Goal: Information Seeking & Learning: Learn about a topic

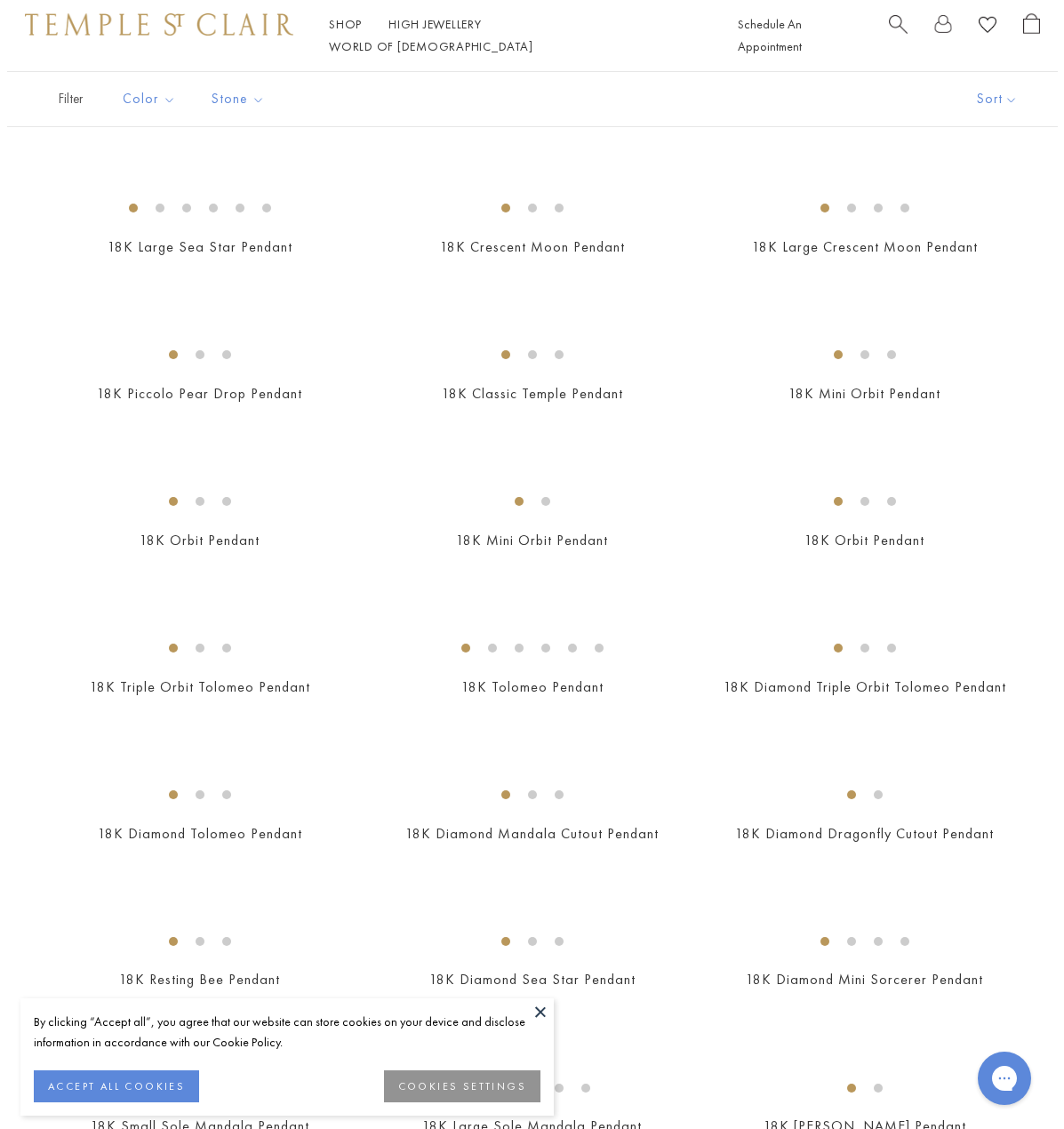
scroll to position [1885, 0]
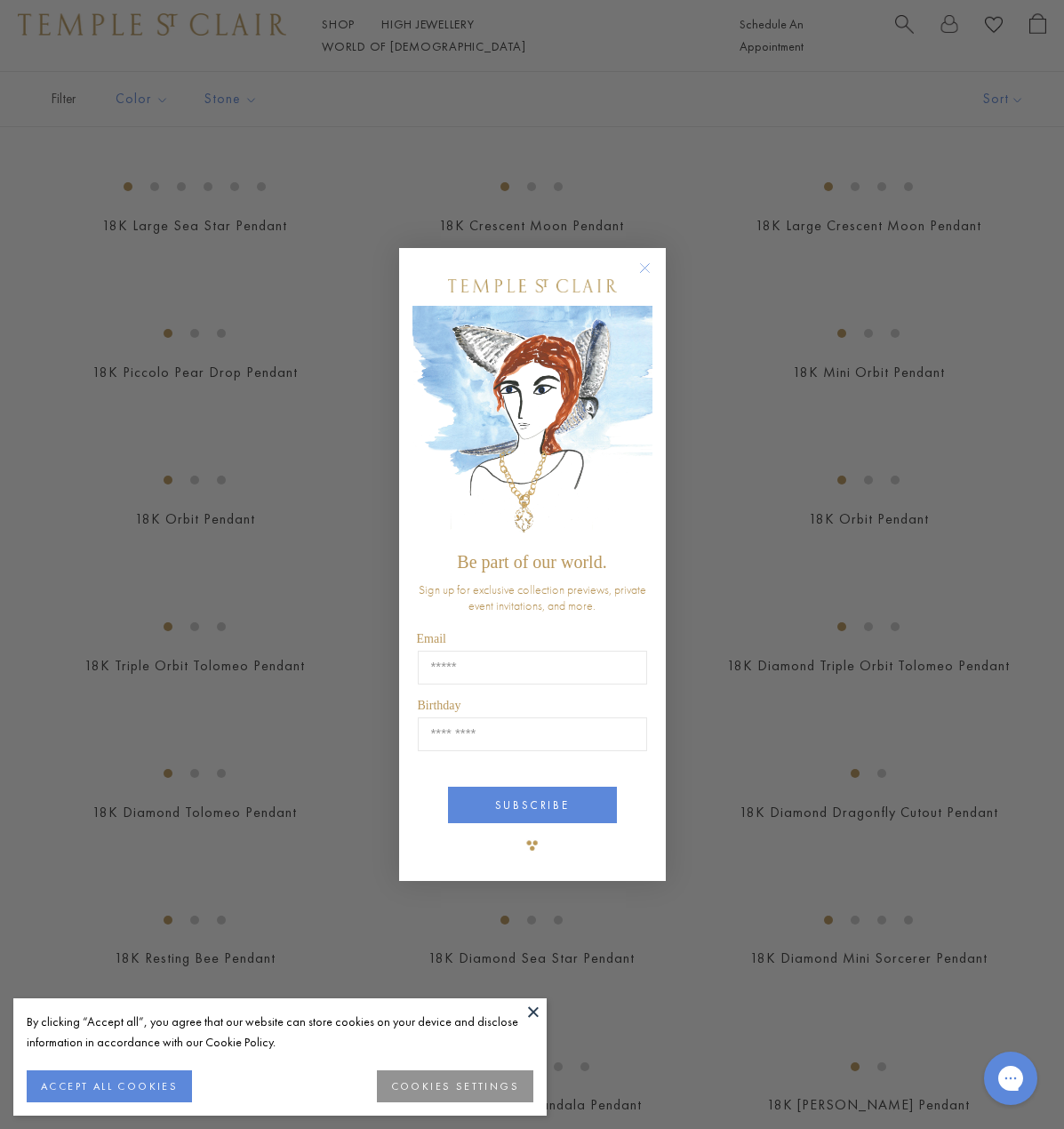
click at [646, 263] on circle "Close dialog" at bounding box center [644, 268] width 21 height 21
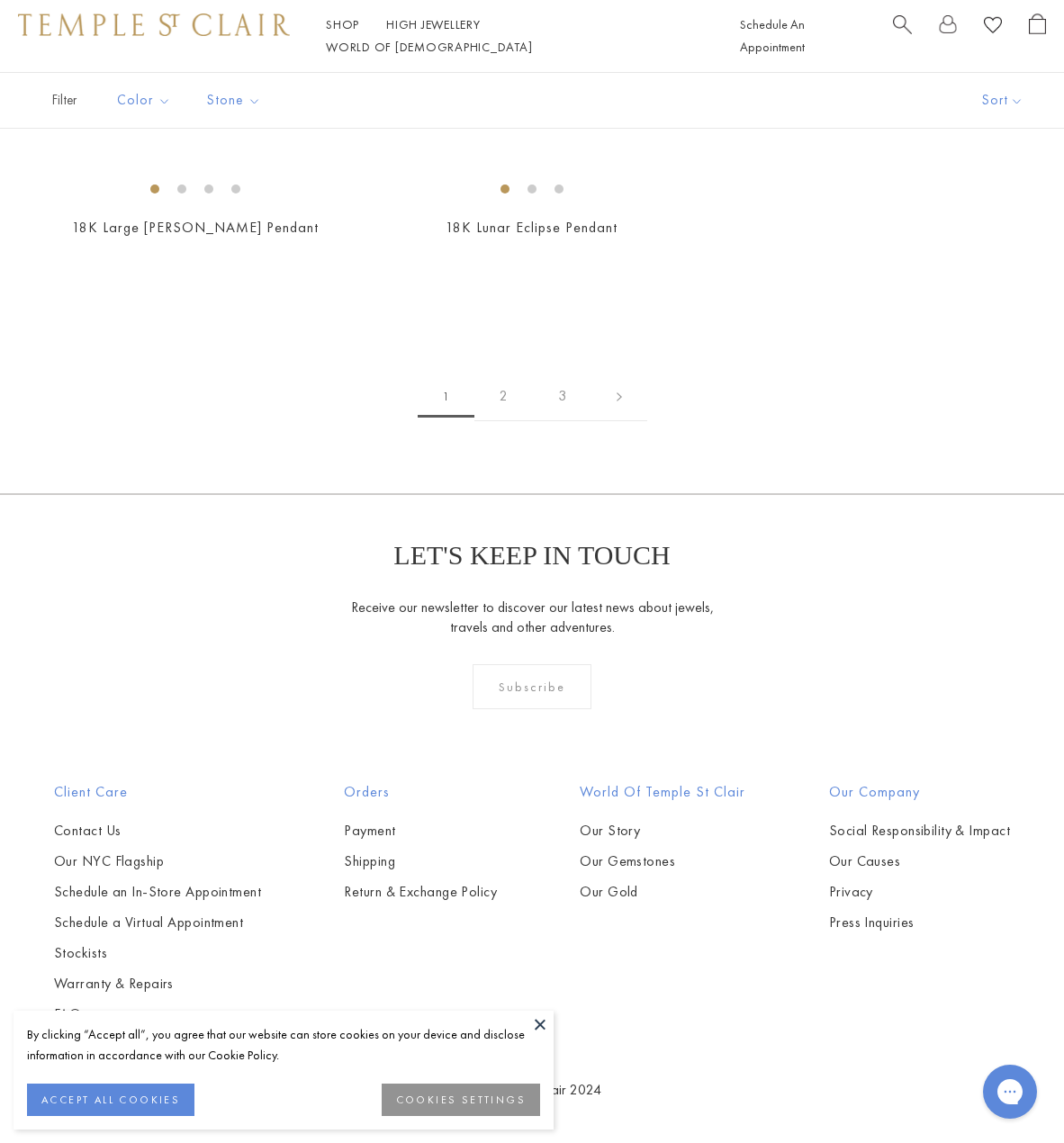
scroll to position [3096, 0]
click at [544, 1019] on button at bounding box center [540, 1025] width 27 height 27
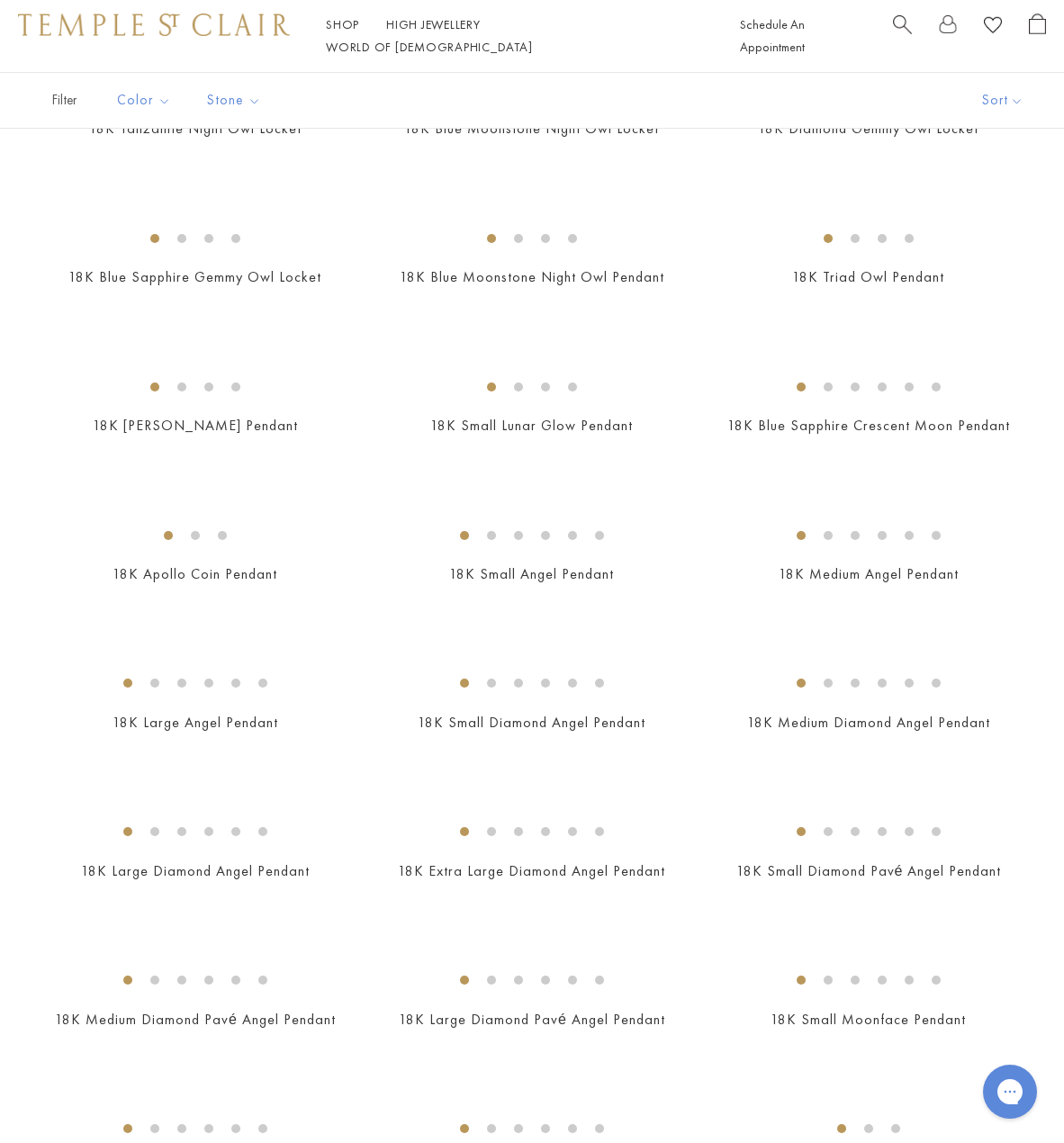
scroll to position [0, 0]
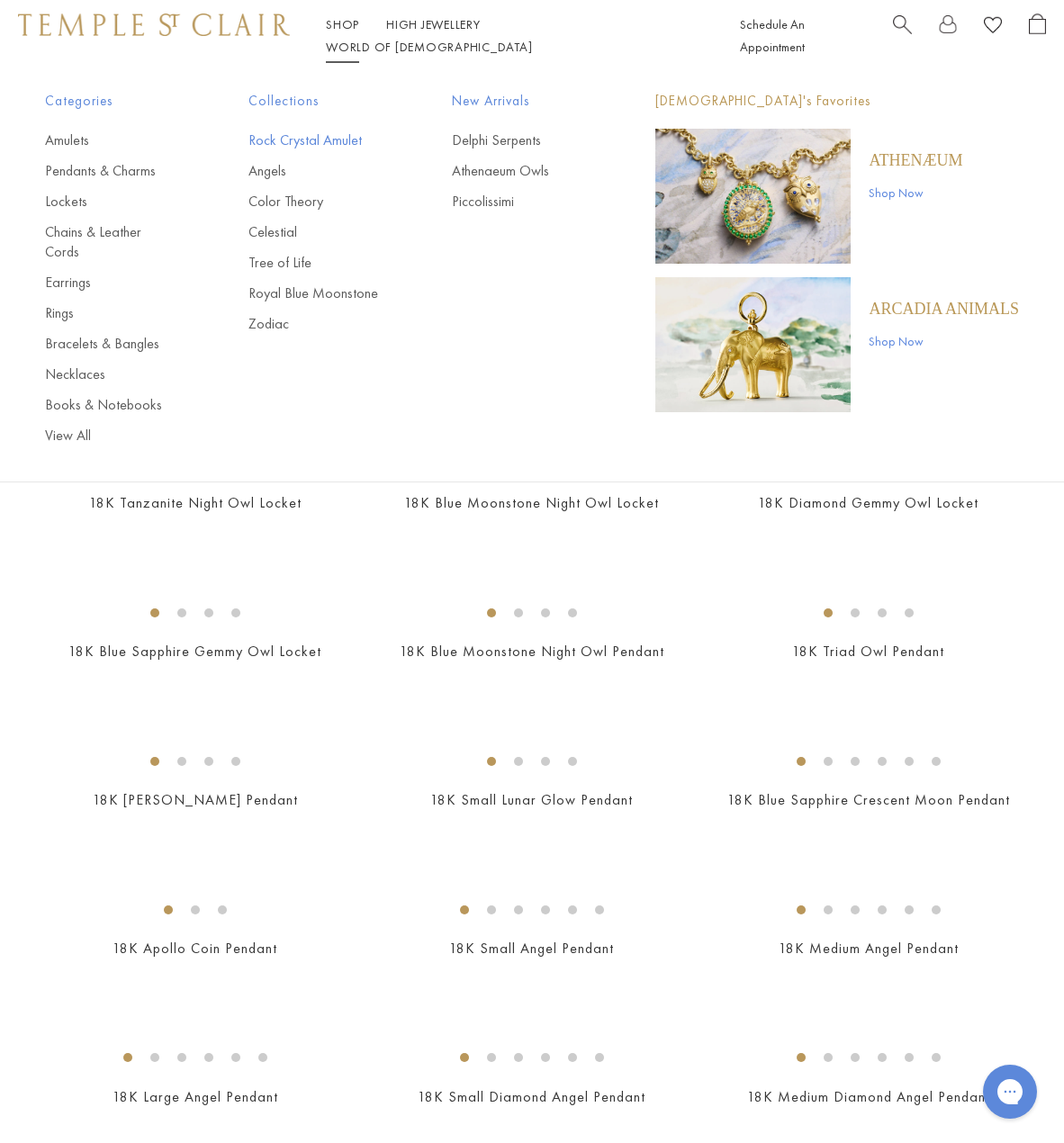
click at [314, 145] on link "Rock Crystal Amulet" at bounding box center [314, 141] width 131 height 20
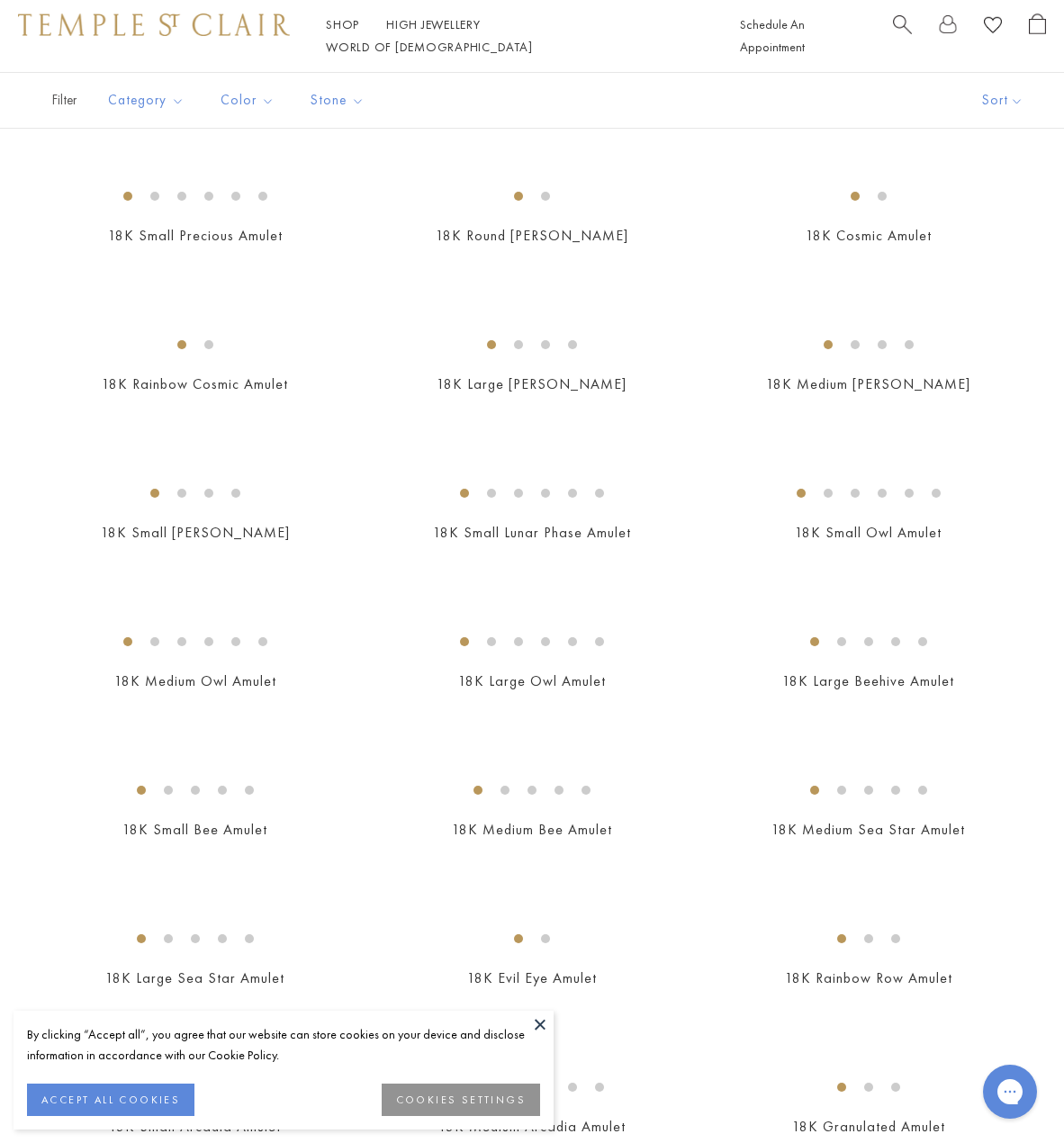
scroll to position [1890, 0]
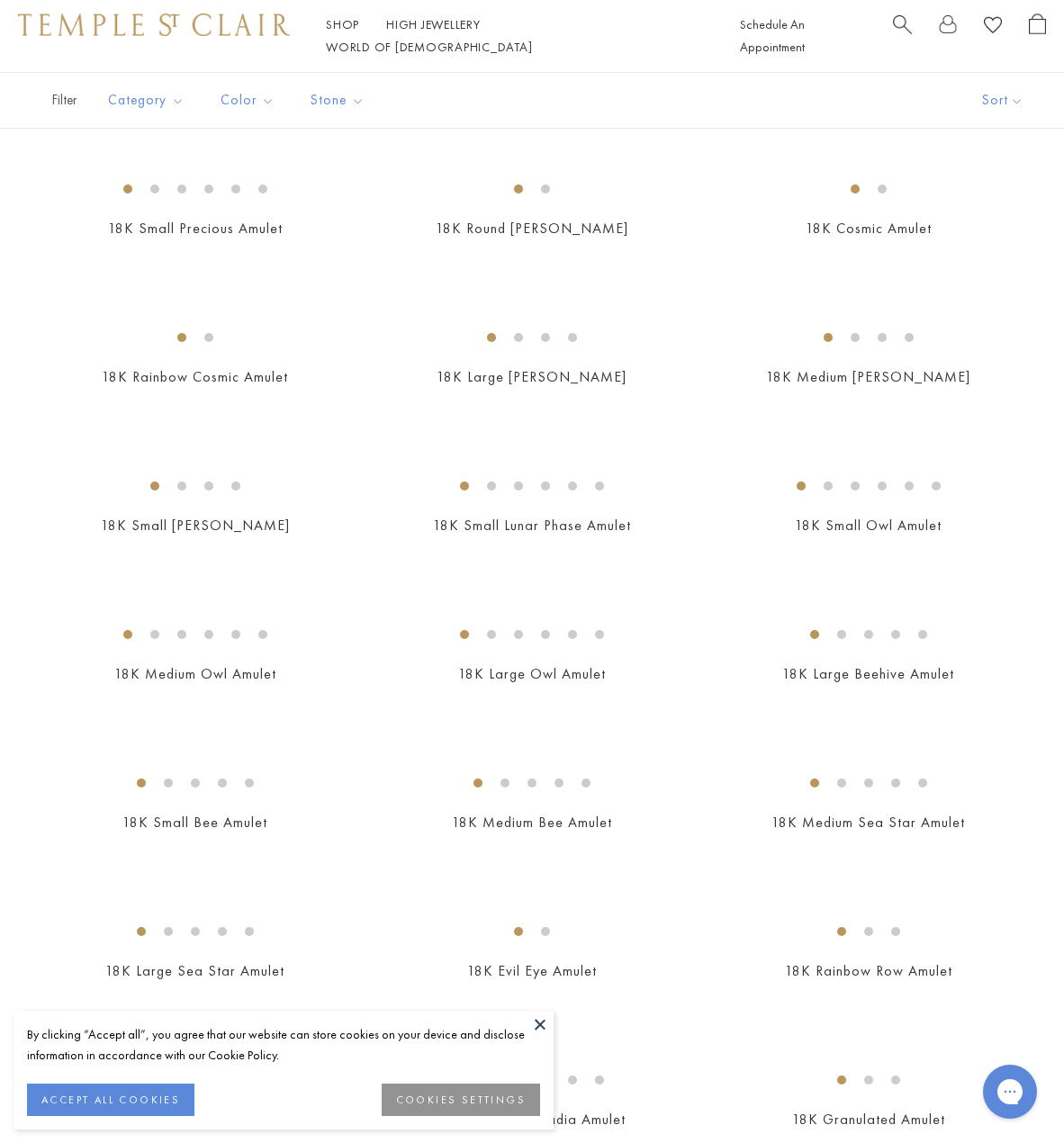
click at [550, 1020] on button at bounding box center [540, 1025] width 27 height 27
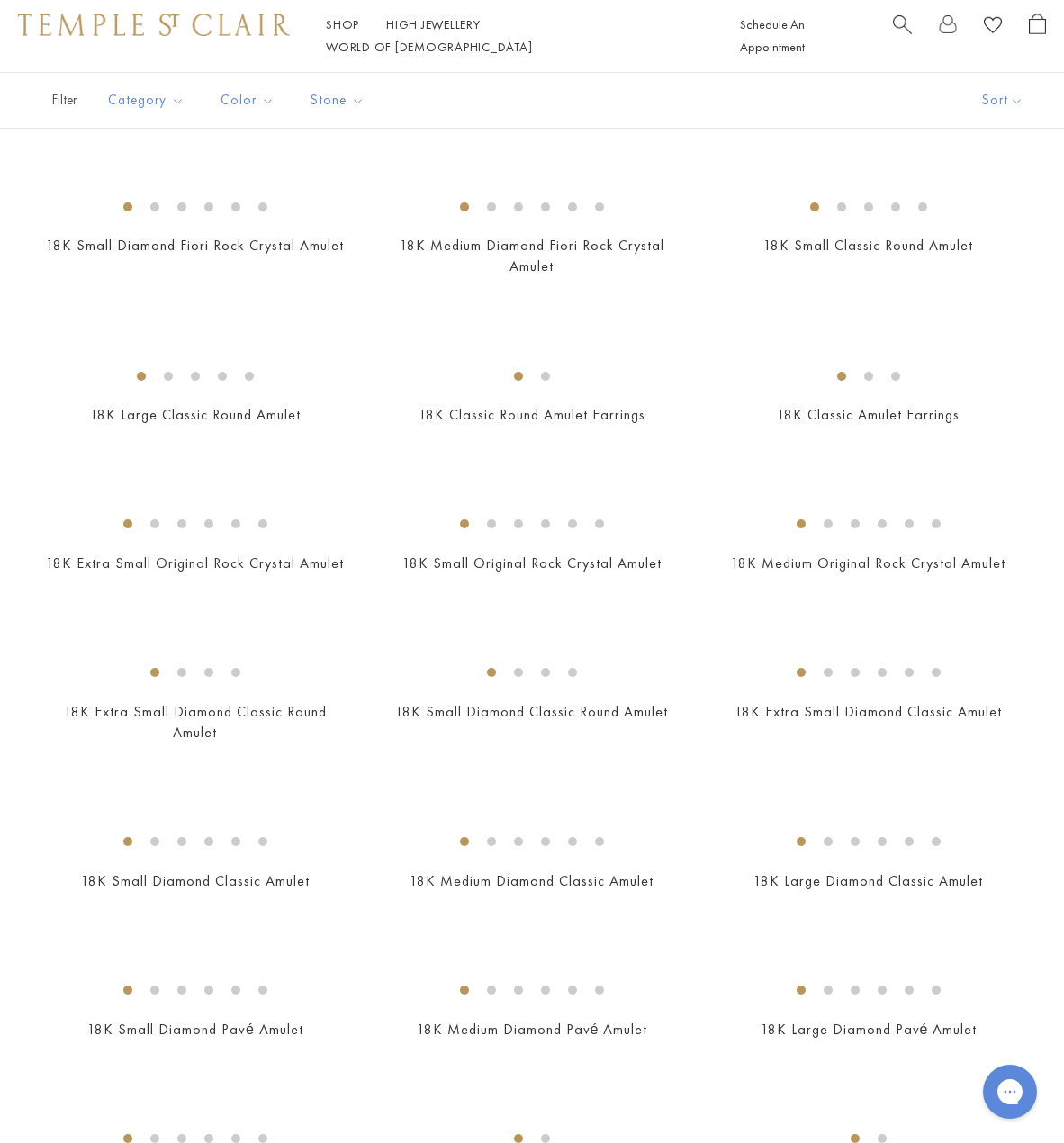
scroll to position [0, 0]
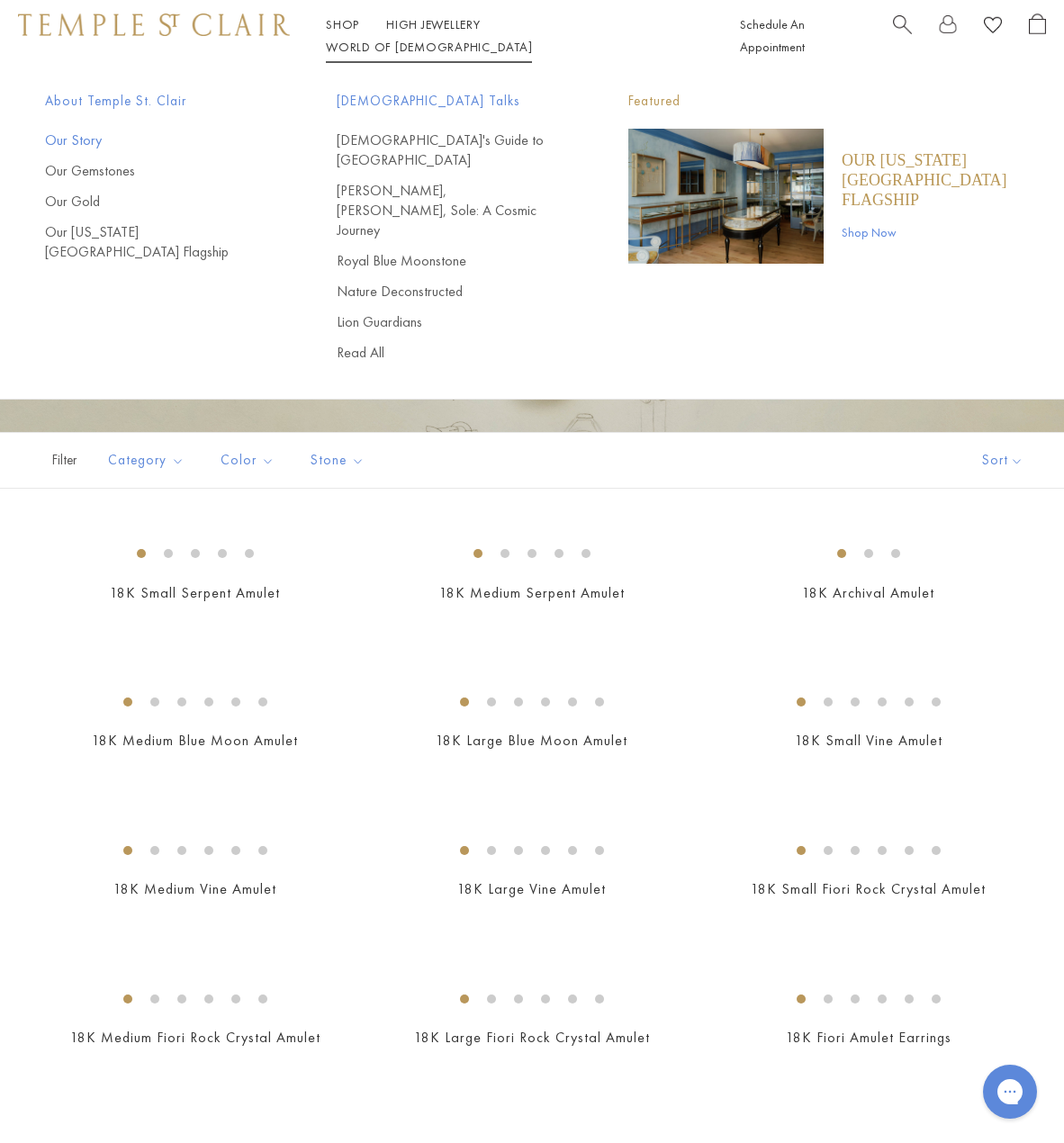
click at [87, 139] on link "Our Story" at bounding box center [155, 141] width 220 height 20
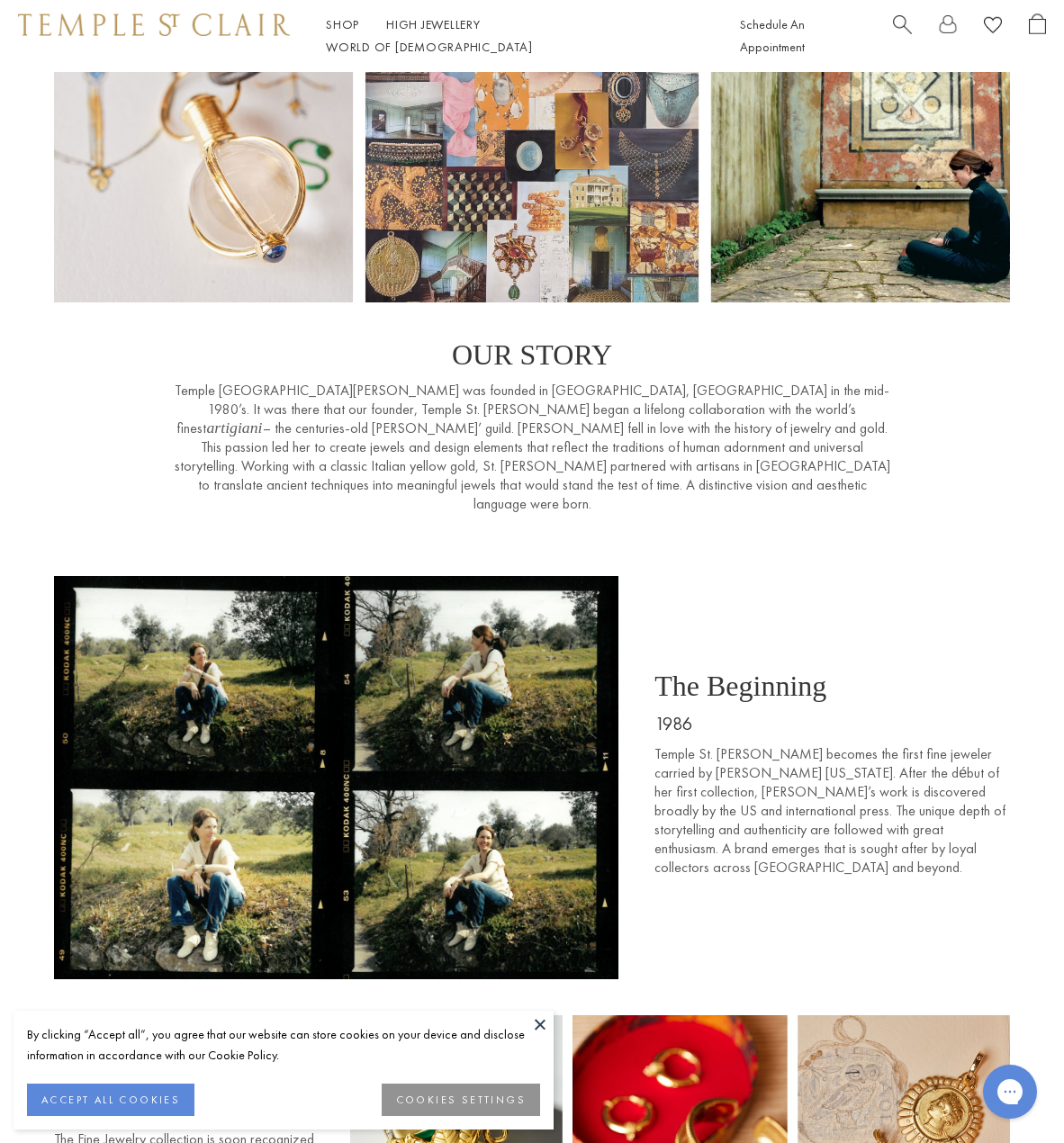
scroll to position [180, 0]
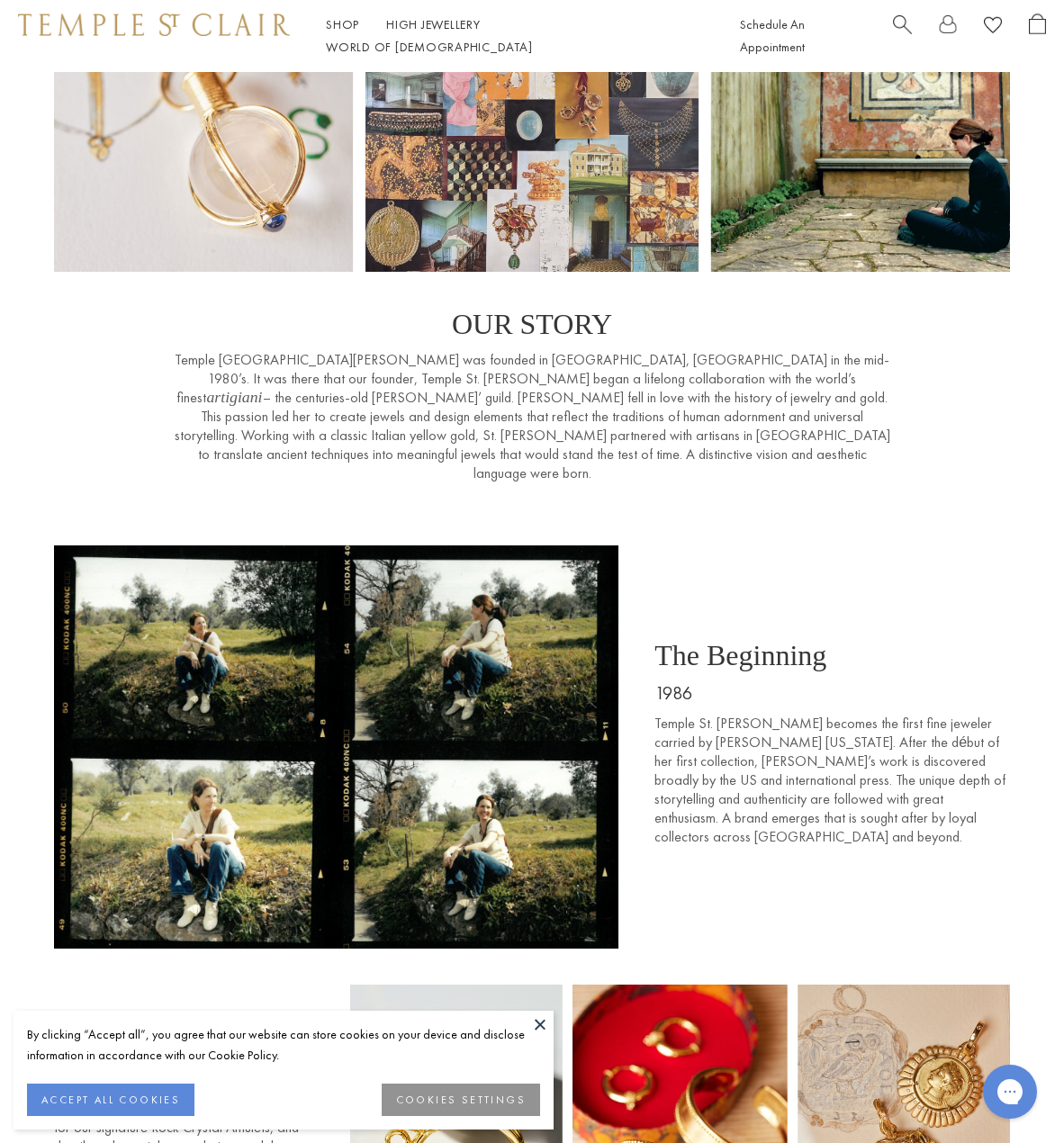
click at [545, 1022] on button at bounding box center [540, 1025] width 27 height 27
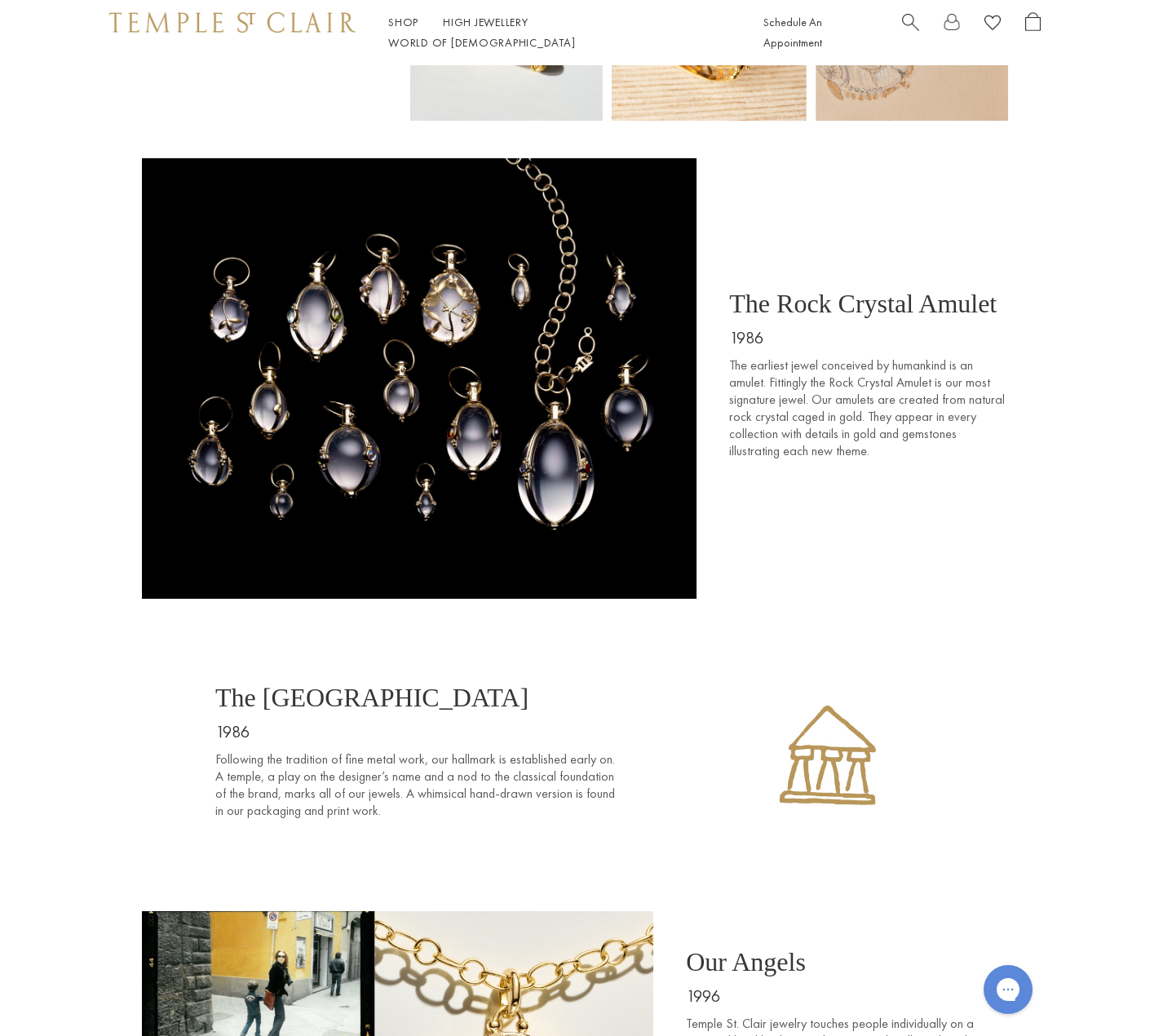
scroll to position [1288, 0]
